Goal: Task Accomplishment & Management: Manage account settings

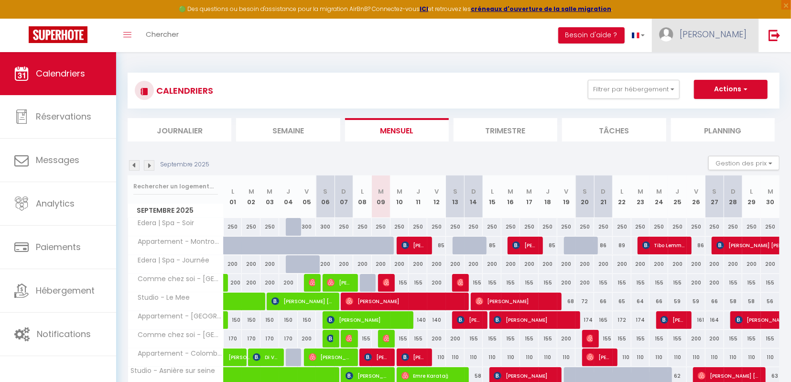
click at [733, 36] on span "[PERSON_NAME]" at bounding box center [713, 34] width 67 height 12
click at [719, 64] on link "Paramètres" at bounding box center [720, 66] width 71 height 16
select select "28"
select select "fr"
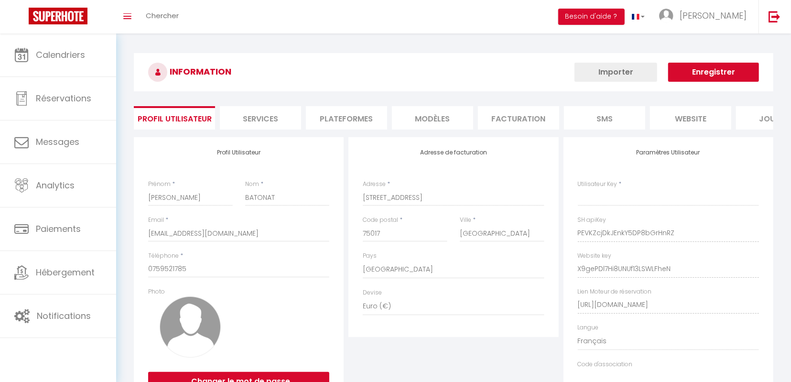
type input "PEVKZcjDkJEnkY5DP8bGrHnRZ"
type input "X9gePDl7Hi8UNUf13LSWLFheN"
type input "[URL][DOMAIN_NAME]"
select select "fr"
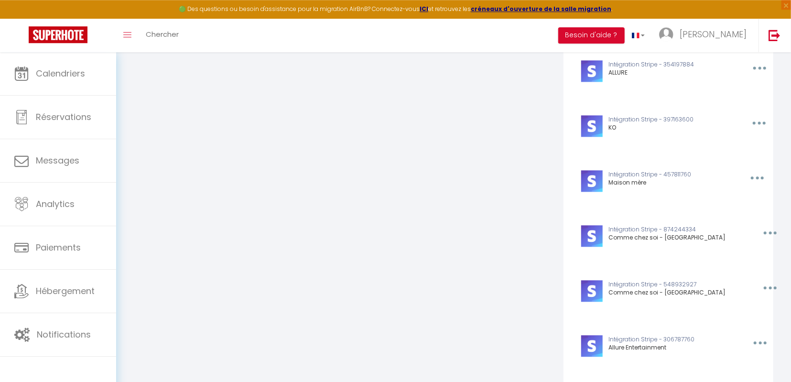
scroll to position [1454, 0]
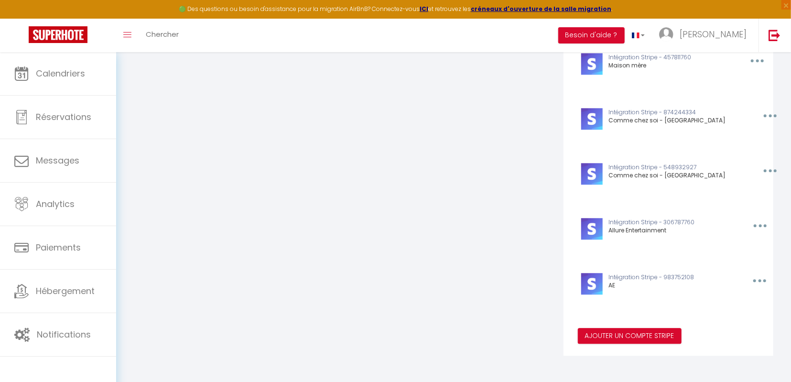
click at [756, 287] on button "button" at bounding box center [759, 280] width 30 height 15
click at [721, 317] on button "Editer" at bounding box center [735, 319] width 71 height 16
type input "AE"
type input "pk_live_51Rw2NB8i8OGdrvS5zSLKOtzIiEYS2uFW9FIPcqfhLrqUGscvSNYhu8ThFlJTHWqRTvztpn…"
type input "sk_live_51Rw2NB8i8OGdrvS554W71H7EIqkn30sLepEfQsSW53eHRJwxZx9LRart7vPsuZfmoWUV2w…"
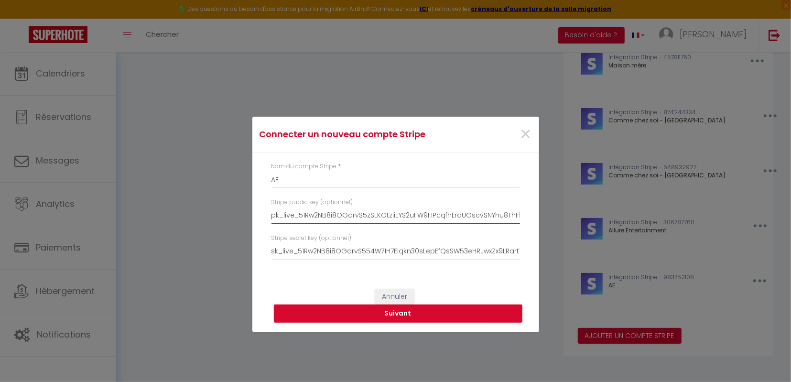
click at [361, 215] on input "pk_live_51Rw2NB8i8OGdrvS5zSLKOtzIiEYS2uFW9FIPcqfhLrqUGscvSNYhu8ThFlJTHWqRTvztpn…" at bounding box center [396, 215] width 249 height 17
paste input "pk_live_51PYI7sDfoMkWFfPD0ljmKxXvFnYddcKcrS9QU8v01JhBTHFB9iQBIeCjSDjdvd0KpV6gNS…"
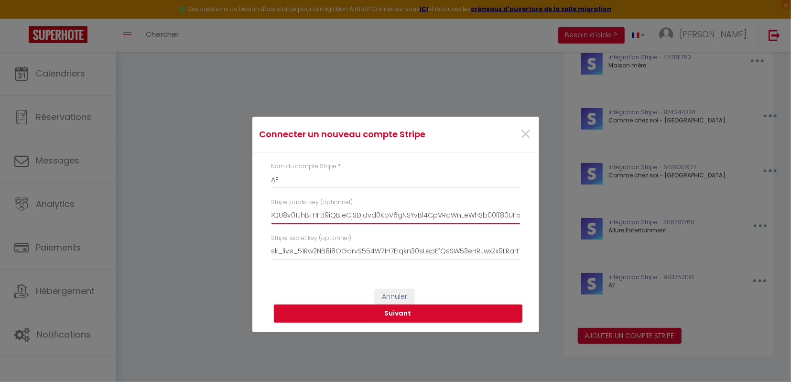
type input "pk_live_51PYI7sDfoMkWFfPD0ljmKxXvFnYddcKcrS9QU8v01JhBTHFB9iQBIeCjSDjdvd0KpV6gNS…"
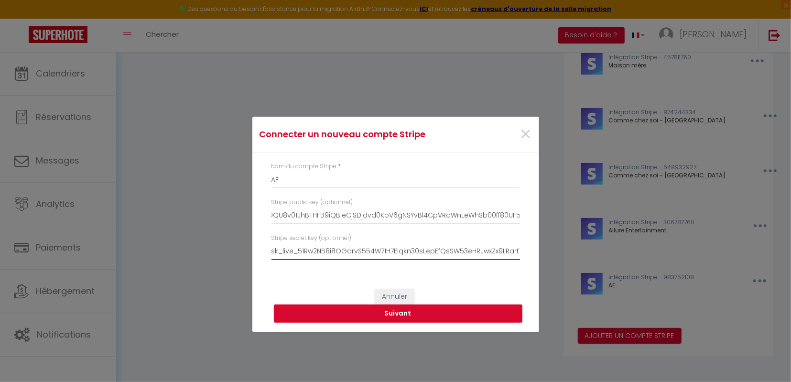
click at [331, 250] on input "sk_live_51Rw2NB8i8OGdrvS554W71H7EIqkn30sLepEfQsSW53eHRJwxZx9LRart7vPsuZfmoWUV2w…" at bounding box center [396, 251] width 249 height 17
paste input "PYI7sDfoMkWFfPDQ6ywxN94UMwuLJ5ilTy2ctSbLHDvAhlqoFeq3Sh8wTRwp5iKxTc4rckSKzJKhRdI…"
type input "sk_live_51PYI7sDfoMkWFfPDQ6ywxN94UMwuLJ5ilTy2ctSbLHDvAhlqoFeq3Sh8wTRwp5iKxTc4rc…"
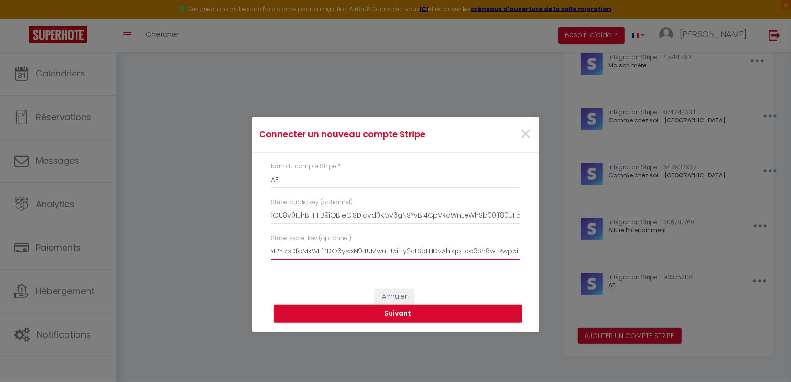
scroll to position [0, 0]
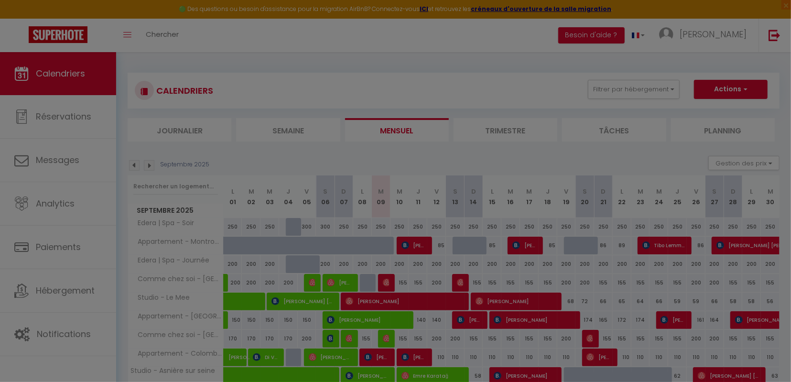
click at [734, 33] on div at bounding box center [395, 191] width 791 height 382
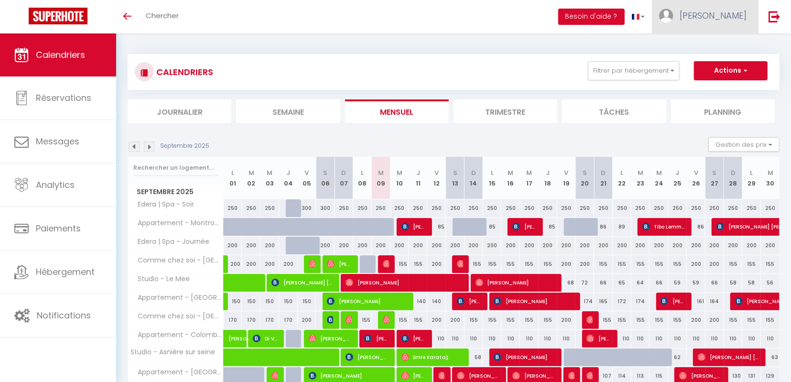
click at [741, 24] on link "[PERSON_NAME]" at bounding box center [705, 16] width 107 height 33
click at [722, 50] on link "Paramètres" at bounding box center [720, 48] width 71 height 16
select select "fr"
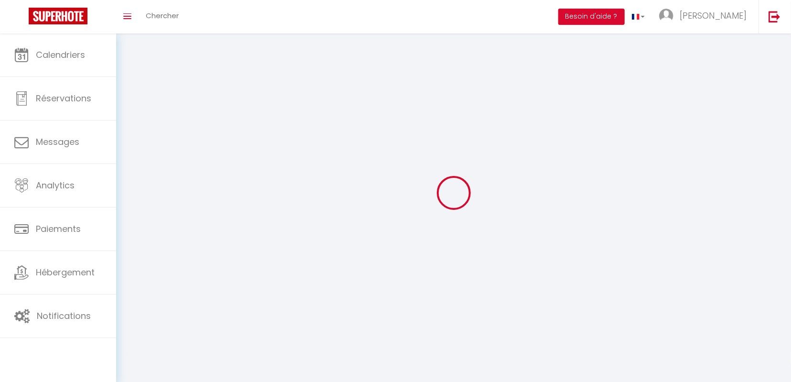
type input "[PERSON_NAME]"
type input "BATONAT"
type input "0759521785"
type input "[STREET_ADDRESS]"
type input "75017"
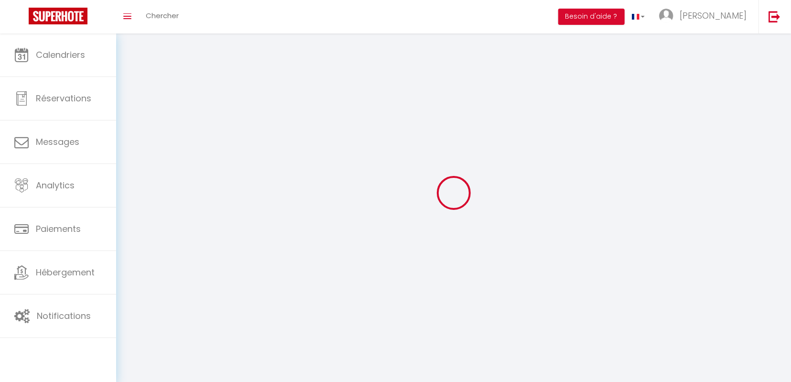
type input "[GEOGRAPHIC_DATA]"
type input "PEVKZcjDkJEnkY5DP8bGrHnRZ"
type input "X9gePDl7Hi8UNUf13LSWLFheN"
type input "[URL][DOMAIN_NAME]"
select select "1"
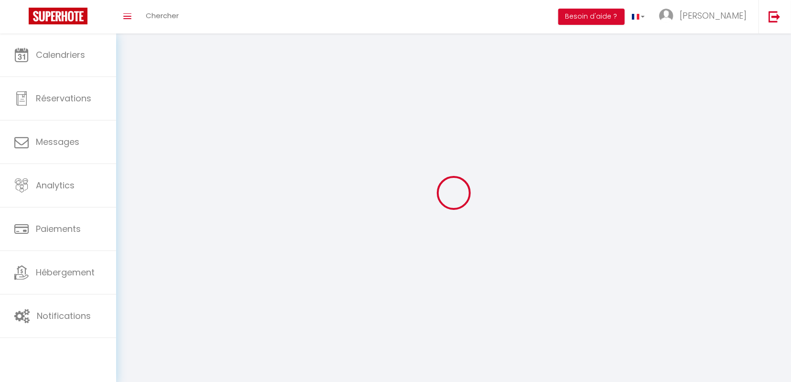
select select "28"
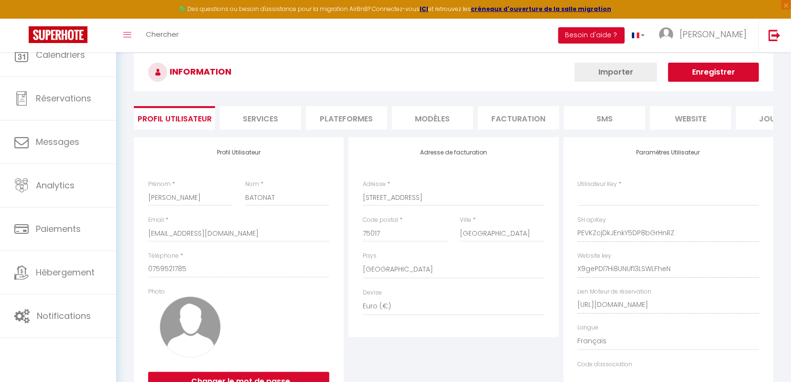
type input "PEVKZcjDkJEnkY5DP8bGrHnRZ"
type input "X9gePDl7Hi8UNUf13LSWLFheN"
type input "[URL][DOMAIN_NAME]"
select select "fr"
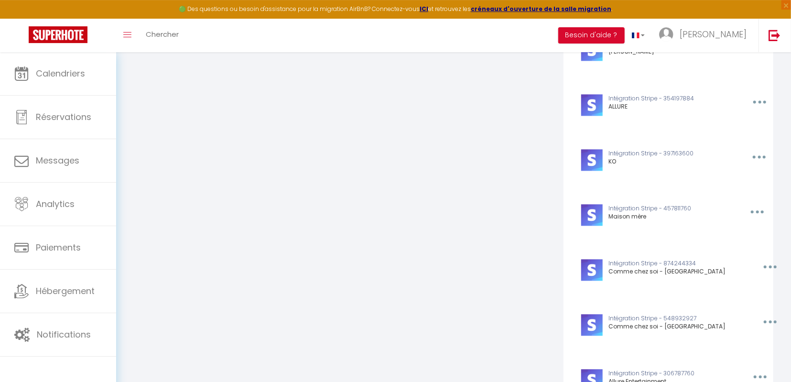
scroll to position [1454, 0]
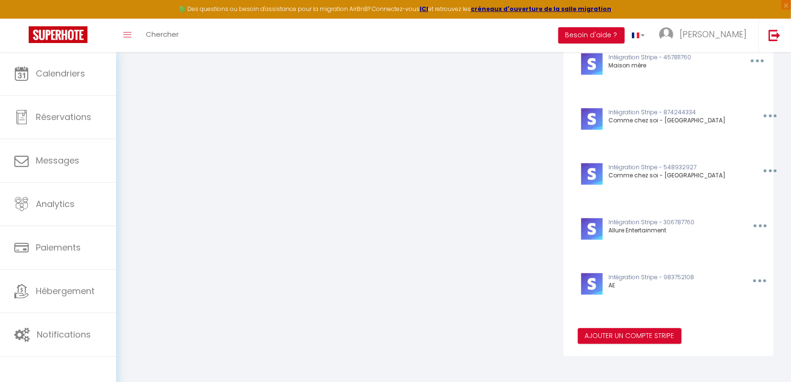
click at [753, 281] on button "button" at bounding box center [759, 280] width 30 height 15
click at [718, 318] on button "Editer" at bounding box center [735, 319] width 71 height 16
type input "AE"
type input "pk_live_51Rw2NB8i8OGdrvS5zSLKOtzIiEYS2uFW9FIPcqfhLrqUGscvSNYhu8ThFlJTHWqRTvztpn…"
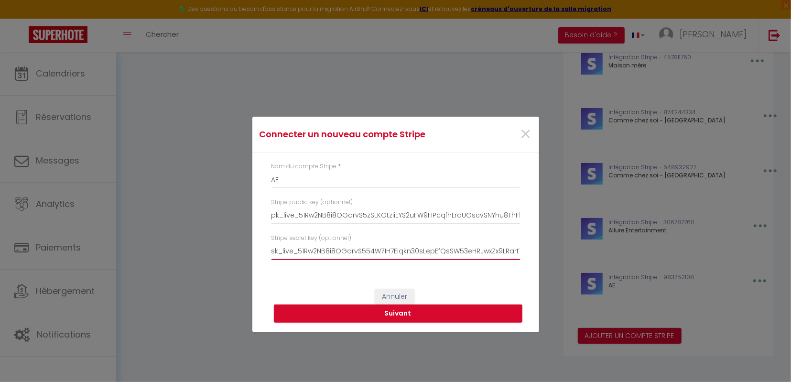
click at [434, 256] on input "sk_live_51Rw2NB8i8OGdrvS554W71H7EIqkn30sLepEfQsSW53eHRJwxZx9LRart7vPsuZfmoWUV2w…" at bounding box center [396, 251] width 249 height 17
paste input "PYI7sDfoMkWFfPDQ6ywxN94UMwuLJ5ilTy2ctSbLHDvAhlqoFeq3Sh8wTRwp5iKxTc4rckSKzJKhRdI…"
type input "sk_live_51PYI7sDfoMkWFfPDQ6ywxN94UMwuLJ5ilTy2ctSbLHDvAhlqoFeq3Sh8wTRwp5iKxTc4rc…"
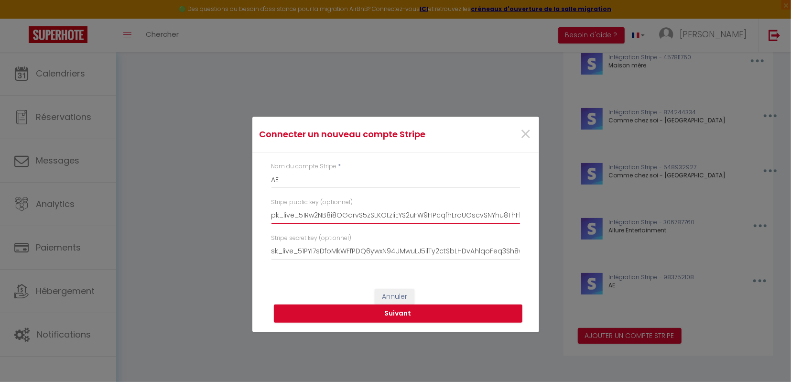
click at [389, 216] on input "pk_live_51Rw2NB8i8OGdrvS5zSLKOtzIiEYS2uFW9FIPcqfhLrqUGscvSNYhu8ThFlJTHWqRTvztpn…" at bounding box center [396, 215] width 249 height 17
click at [326, 217] on input "pk_live_51Rw2NB8i8OGdrvS5zSLKOtzIiEYS2uFW9FIPcqfhLrqUGscvSNYhu8ThFlJTHWqRTvztpn…" at bounding box center [396, 215] width 249 height 17
paste input "PYI7sDfoMkWFfPD0ljmKxXvFnYddcKcrS9QU8v01JhBTHFB9iQBIeCjSDjdvd0KpV6gNSYvBl4CpVRd…"
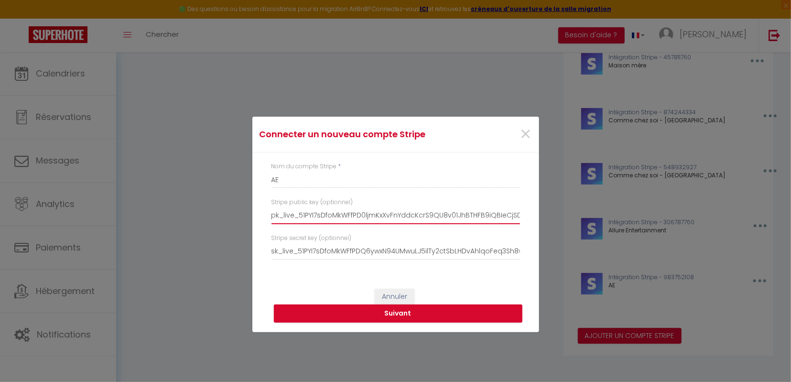
scroll to position [0, 161]
type input "pk_live_51PYI7sDfoMkWFfPD0ljmKxXvFnYddcKcrS9QU8v01JhBTHFB9iQBIeCjSDjdvd0KpV6gNS…"
click at [389, 316] on button "Suivant" at bounding box center [398, 314] width 249 height 18
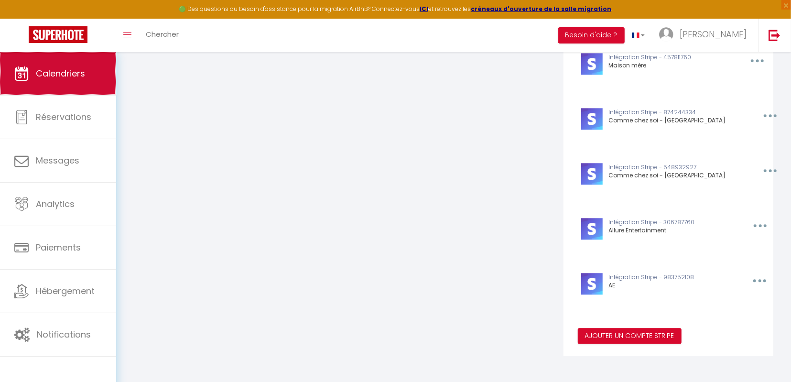
click at [62, 89] on link "Calendriers" at bounding box center [58, 73] width 116 height 43
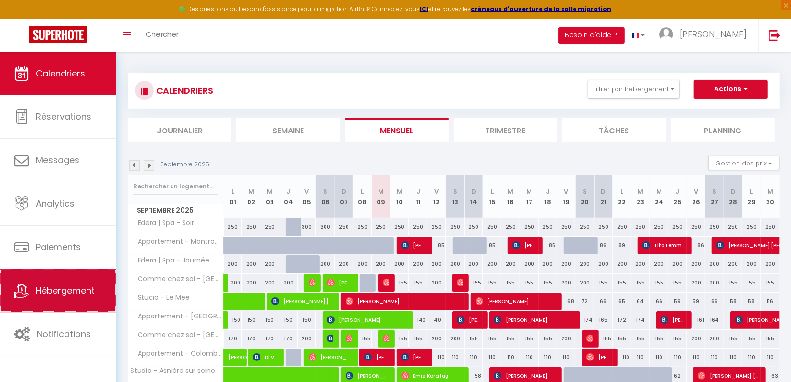
click at [77, 288] on span "Hébergement" at bounding box center [65, 290] width 59 height 12
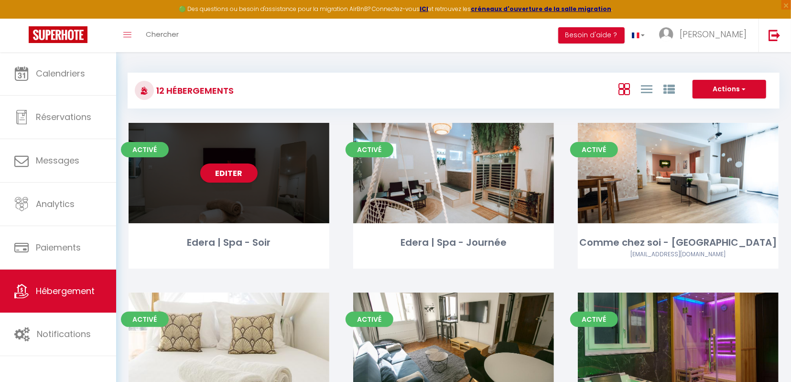
click at [268, 157] on div "Editer" at bounding box center [229, 173] width 201 height 100
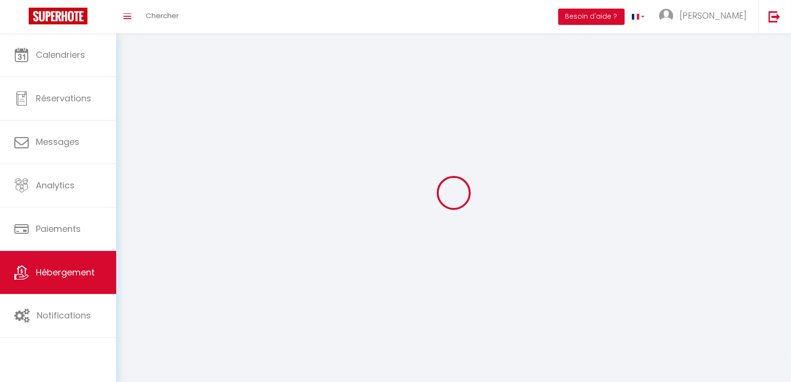
select select "1"
select select
select select "28"
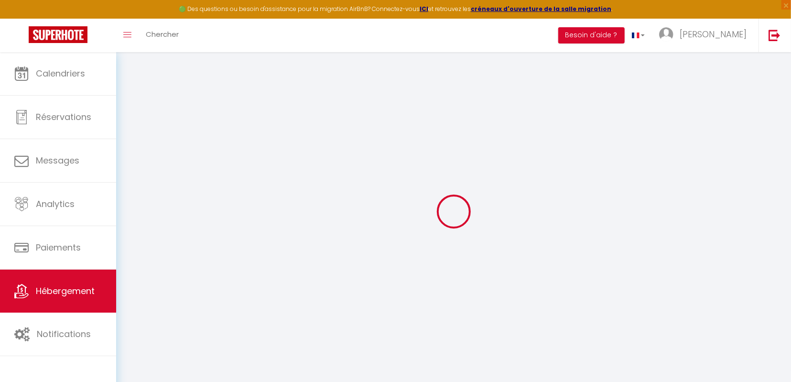
select select
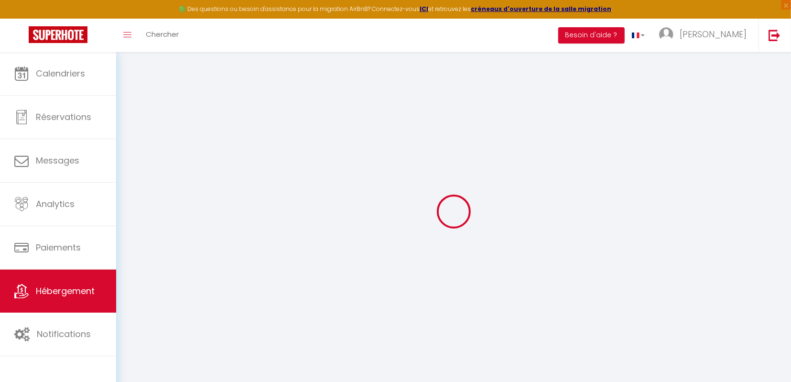
select select
checkbox input "false"
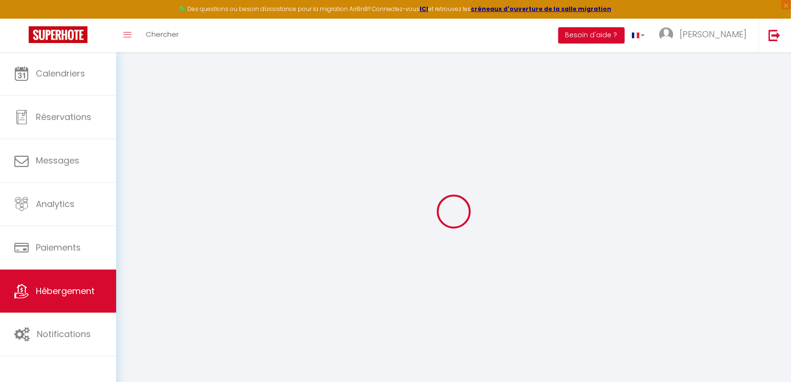
select select
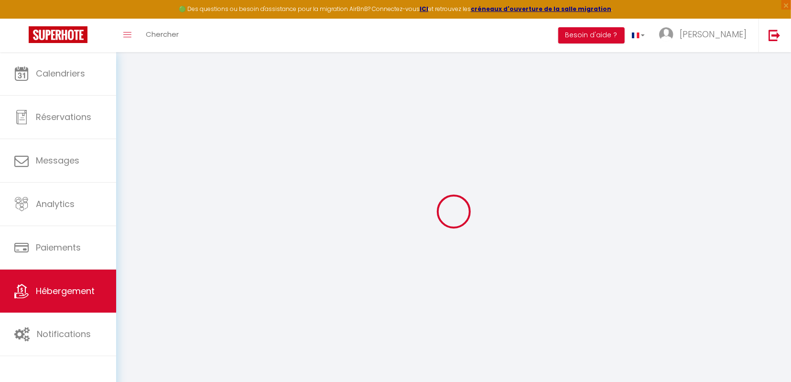
select select
checkbox input "false"
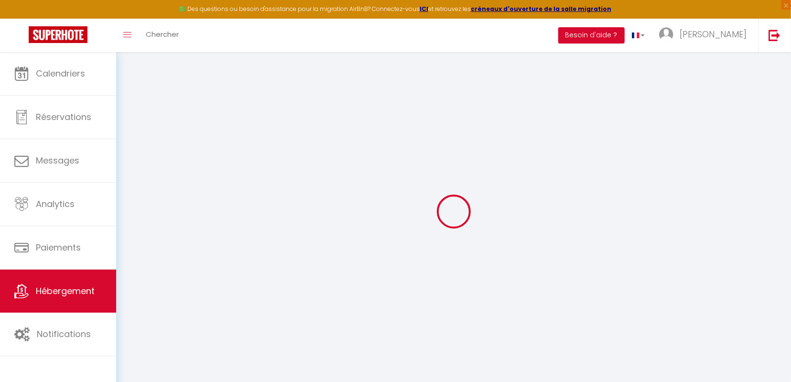
checkbox input "false"
select select
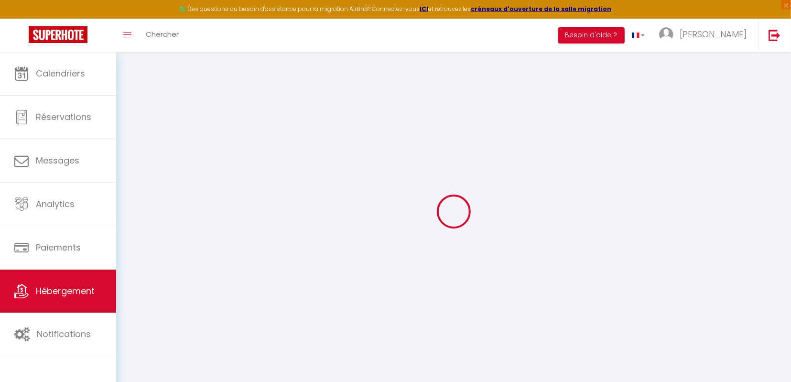
select select
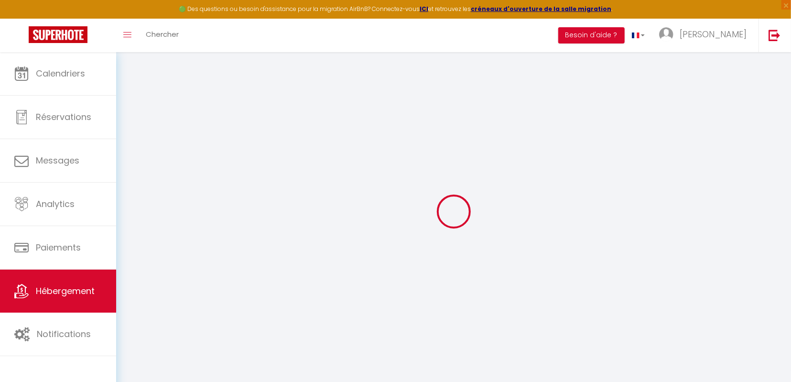
checkbox input "false"
select select
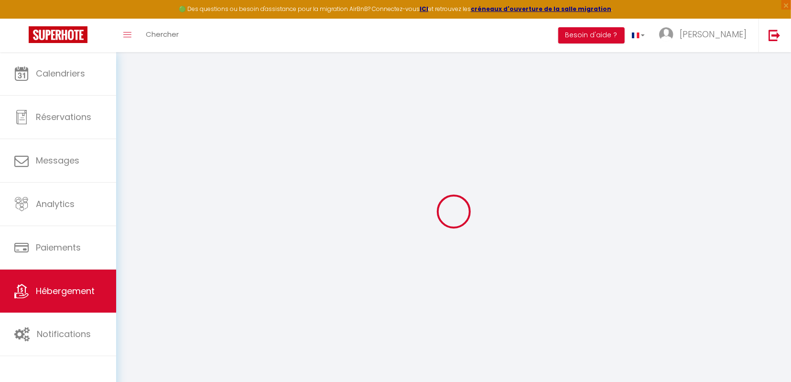
select select
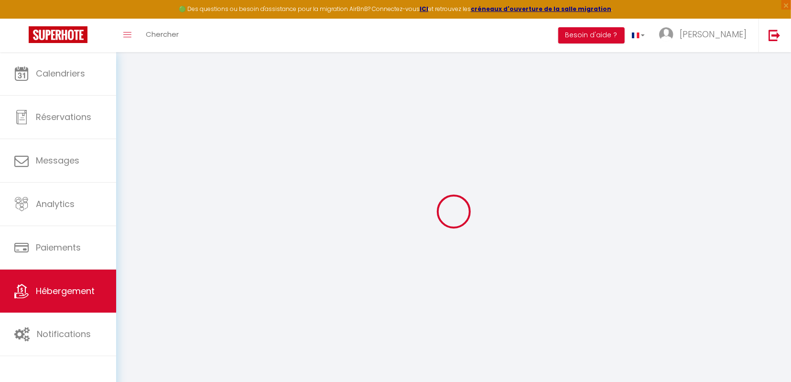
select select
checkbox input "false"
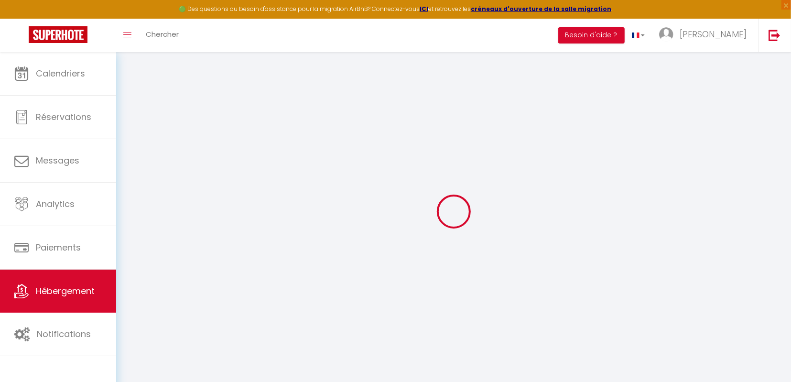
checkbox input "false"
select select
type input "Edera | Spa - Soir"
type input "Bilal"
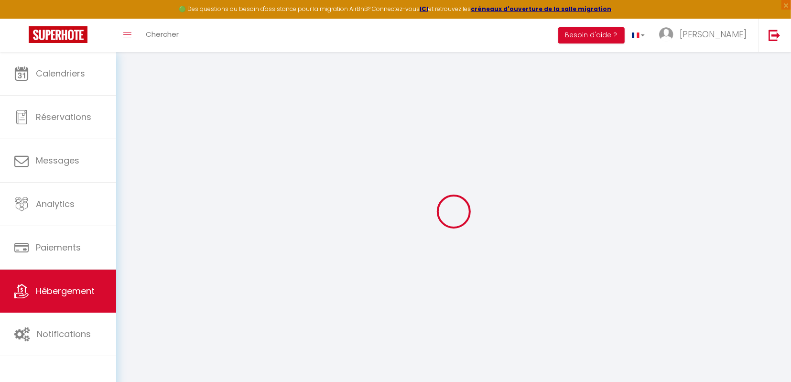
type input "Keltoumi"
type input "78 avenue du 18 Juin 1940"
type input "92500"
type input "REUIL MALMAISON"
select select "5"
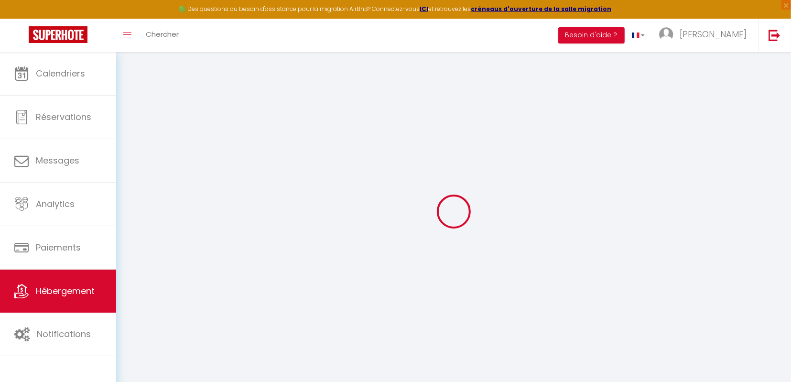
select select "4"
type input "200"
type input "500"
select select
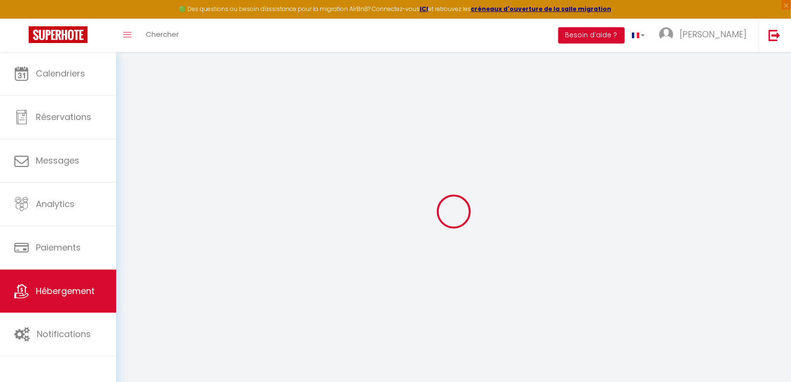
select select
type input "78 avenue du 18 Juin 1940"
type input "92500"
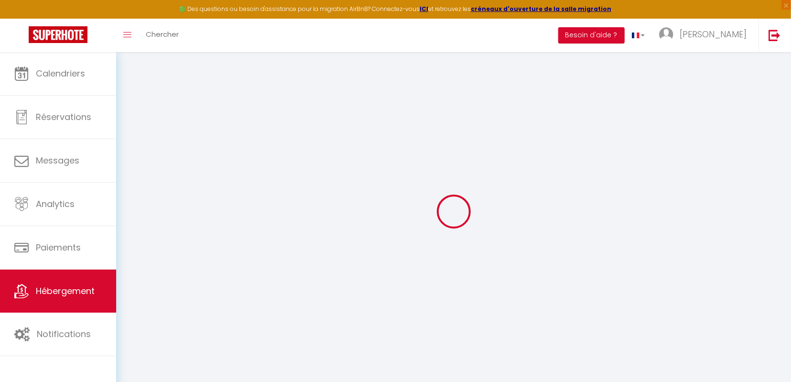
type input "Rueil Malmaison"
type input "[EMAIL_ADDRESS][DOMAIN_NAME]"
select select "7599"
checkbox input "false"
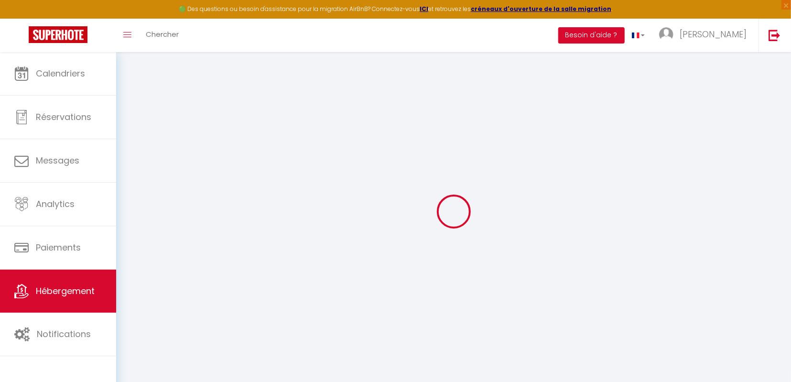
checkbox input "true"
checkbox input "false"
select select "42557"
type input "35"
type input "0"
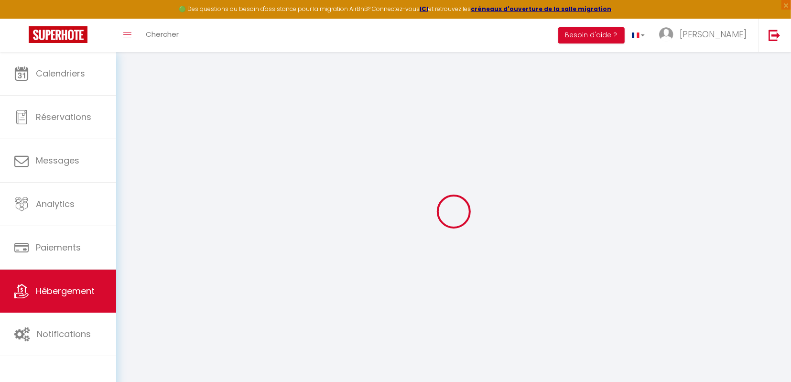
type input "0"
select select
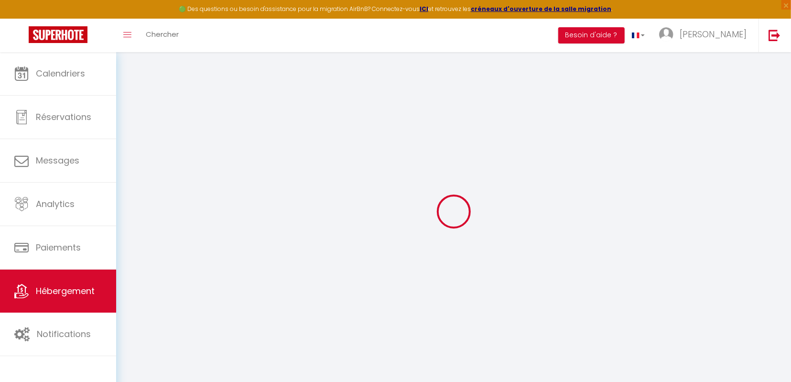
select select
checkbox input "false"
checkbox input "true"
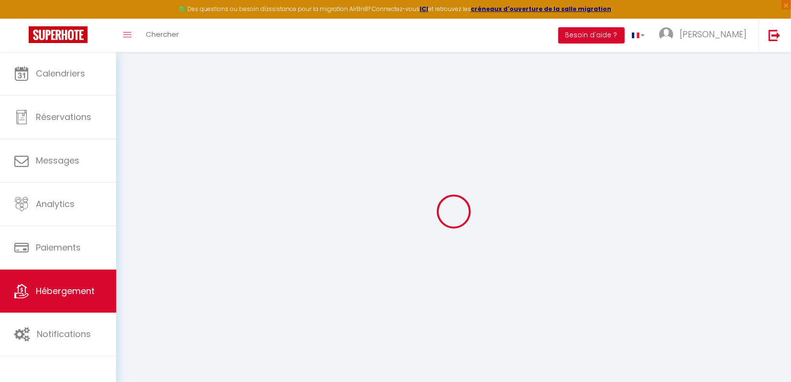
checkbox input "false"
checkbox input "true"
checkbox input "false"
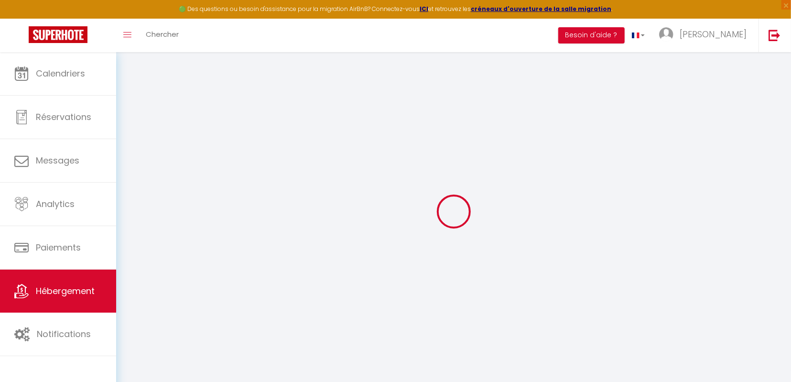
select select "17:00"
select select "23:45"
select select "11:00"
select select "30"
select select "120"
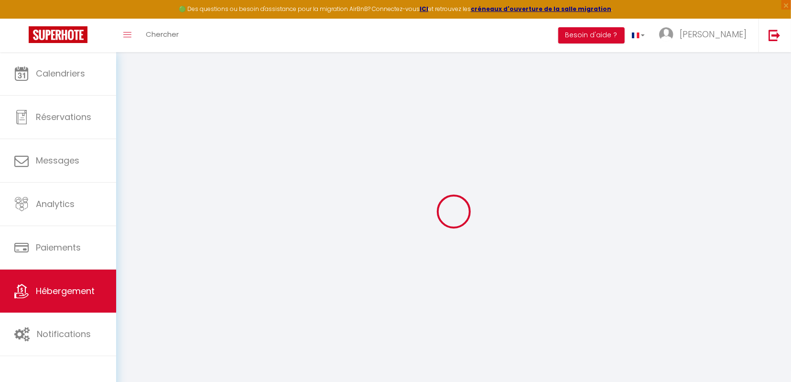
checkbox input "false"
checkbox input "true"
checkbox input "false"
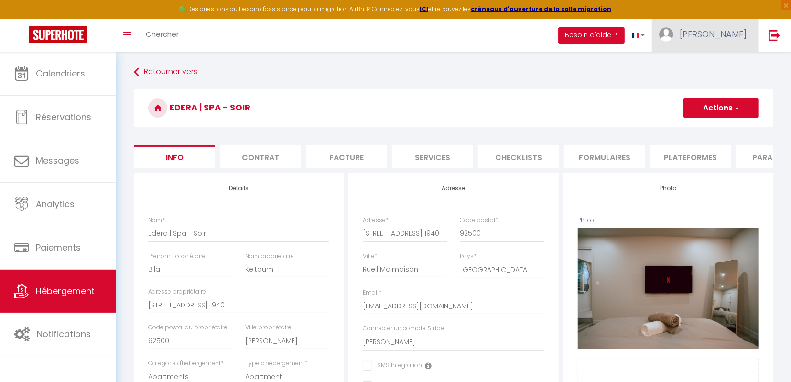
click at [725, 36] on link "[PERSON_NAME]" at bounding box center [705, 35] width 107 height 33
click at [716, 66] on link "Paramètres" at bounding box center [720, 66] width 71 height 16
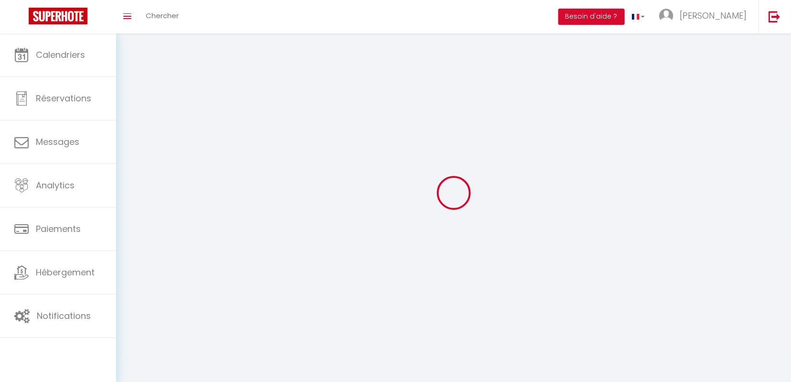
type input "[PERSON_NAME]"
type input "BATONAT"
type input "0759521785"
type input "[STREET_ADDRESS]"
type input "75017"
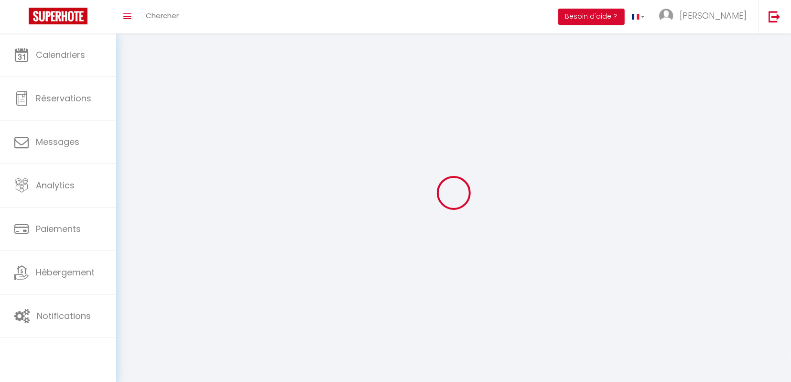
type input "[GEOGRAPHIC_DATA]"
type input "PEVKZcjDkJEnkY5DP8bGrHnRZ"
type input "X9gePDl7Hi8UNUf13LSWLFheN"
type input "PEVKZcjDkJEnkY5DP8bGrHnRZ"
type input "X9gePDl7Hi8UNUf13LSWLFheN"
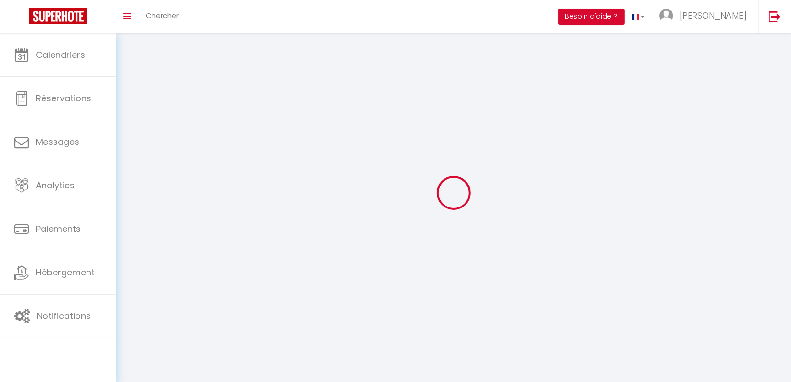
type input "[URL][DOMAIN_NAME]"
select select "1"
select select "28"
select select "fr"
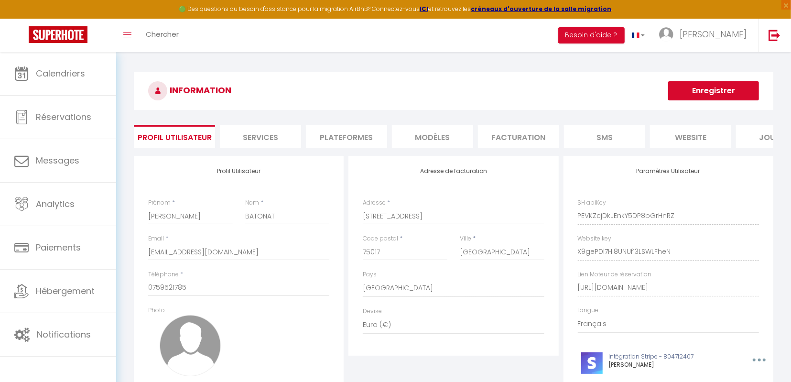
click at [273, 135] on li "Services" at bounding box center [260, 136] width 81 height 23
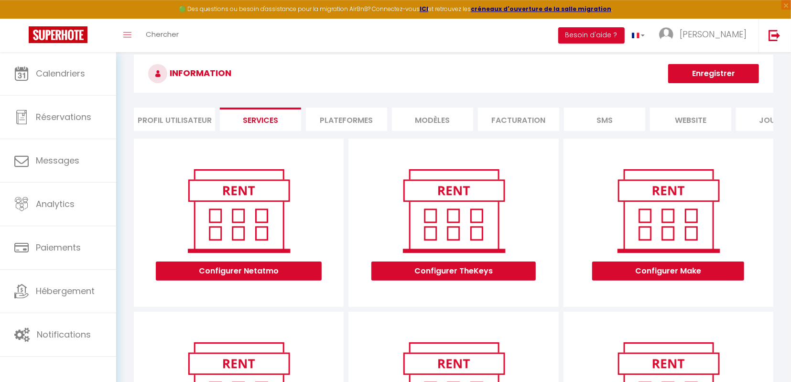
click at [372, 119] on li "Plateformes" at bounding box center [346, 119] width 81 height 23
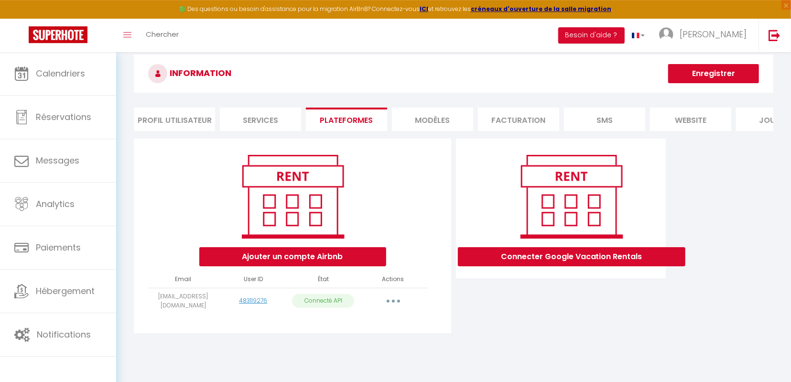
click at [395, 301] on button "button" at bounding box center [393, 301] width 27 height 15
click at [383, 321] on link "Importer les appartements" at bounding box center [351, 323] width 106 height 16
select select "36822"
select select "36830"
select select "36847"
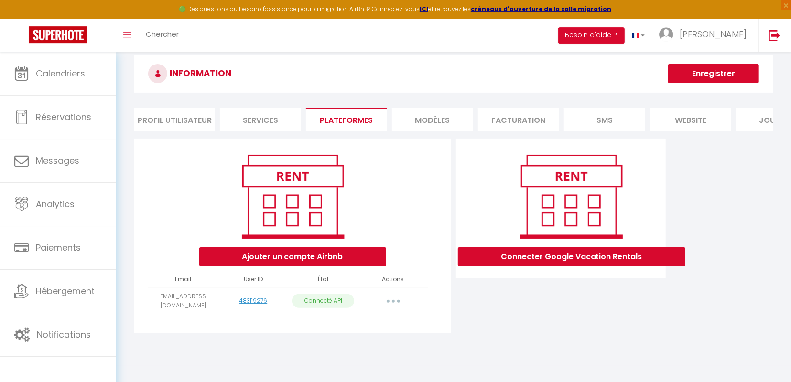
select select
select select "43133"
select select
select select "57555"
select select "59717"
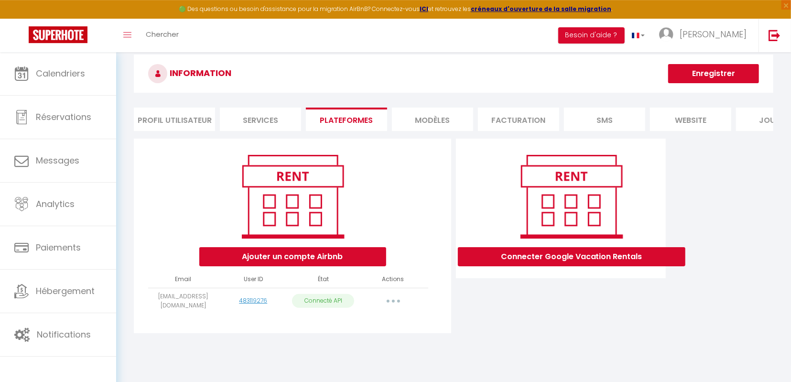
select select "59788"
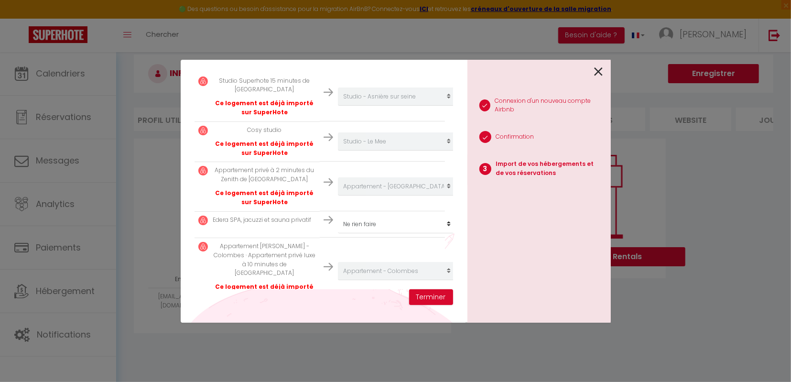
scroll to position [202, 0]
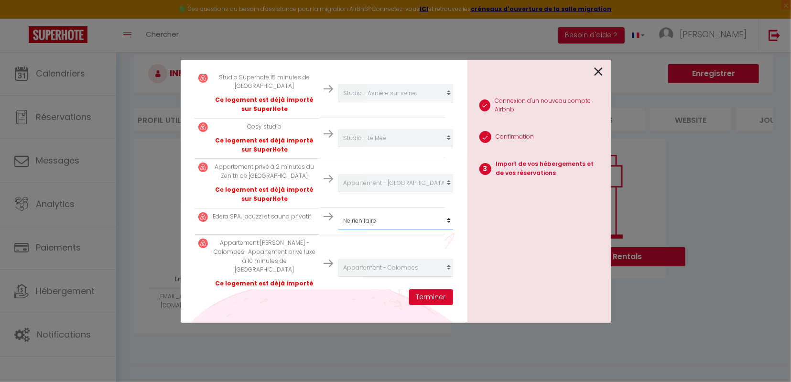
click at [338, 212] on select "Créer un nouvel hébergement Ne rien faire Edera | Spa - Soir Edera | Spa - Jour…" at bounding box center [397, 221] width 118 height 18
select select "36848"
click option "Edera | Spa - Soir" at bounding box center [0, 0] width 0 height 0
click at [436, 296] on button "Terminer" at bounding box center [431, 297] width 44 height 16
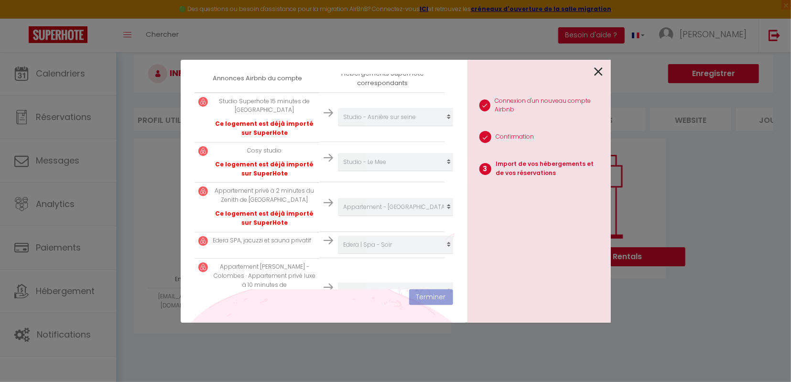
scroll to position [226, 0]
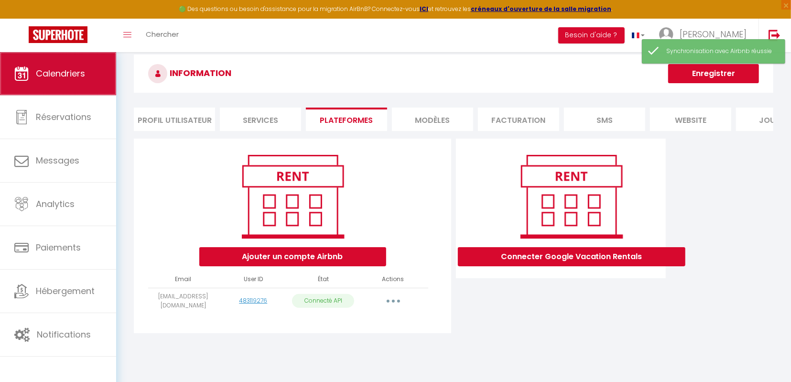
click at [50, 79] on span "Calendriers" at bounding box center [60, 73] width 49 height 12
